Goal: Task Accomplishment & Management: Manage account settings

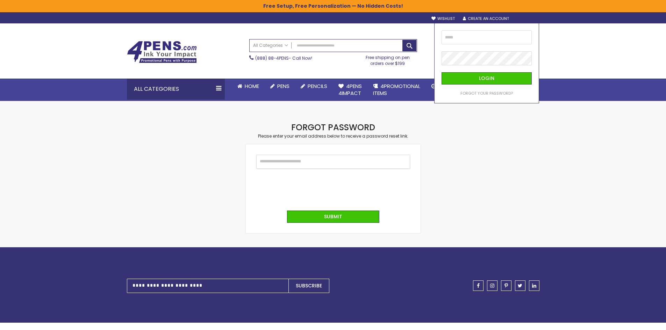
click at [343, 157] on input "Email" at bounding box center [333, 162] width 154 height 14
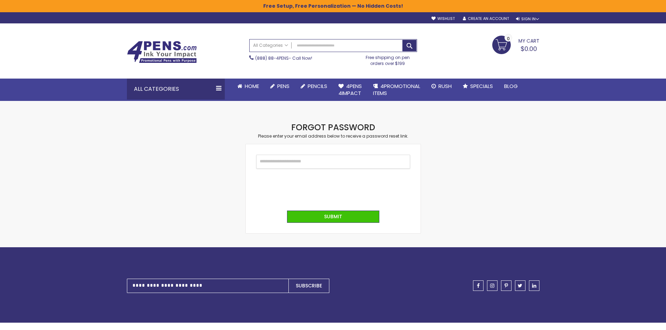
click at [342, 162] on input "Email" at bounding box center [333, 162] width 154 height 14
click at [530, 17] on div "Sign In" at bounding box center [527, 18] width 23 height 5
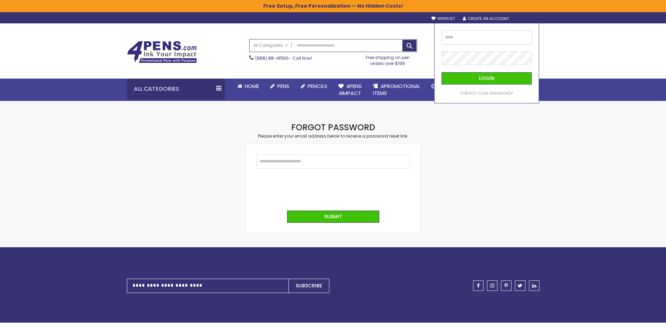
click at [494, 43] on input "email" at bounding box center [486, 37] width 90 height 14
drag, startPoint x: 482, startPoint y: 92, endPoint x: 478, endPoint y: 97, distance: 6.7
click at [482, 92] on span "Forgot Your Password?" at bounding box center [486, 93] width 52 height 6
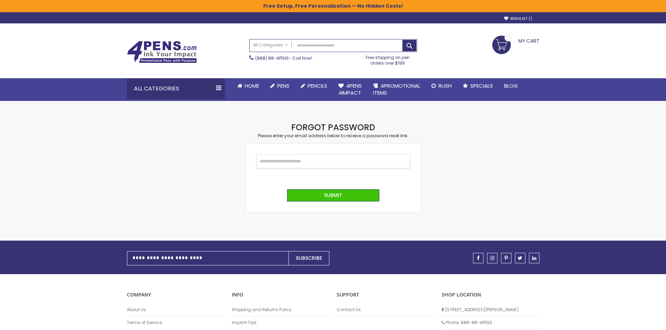
drag, startPoint x: 0, startPoint y: 0, endPoint x: 327, endPoint y: 167, distance: 367.7
click at [327, 167] on input "Email" at bounding box center [333, 161] width 154 height 14
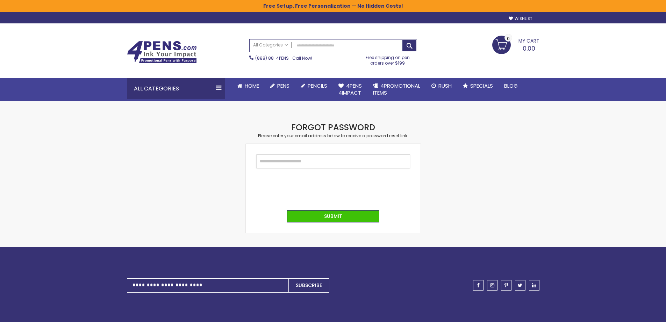
type input "**********"
click at [264, 160] on input "**********" at bounding box center [333, 162] width 154 height 14
click at [313, 221] on button "Submit" at bounding box center [333, 217] width 92 height 12
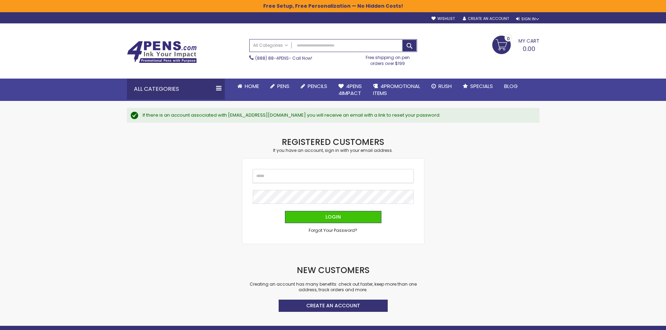
click at [321, 170] on input "Email" at bounding box center [333, 176] width 161 height 14
